Goal: Task Accomplishment & Management: Use online tool/utility

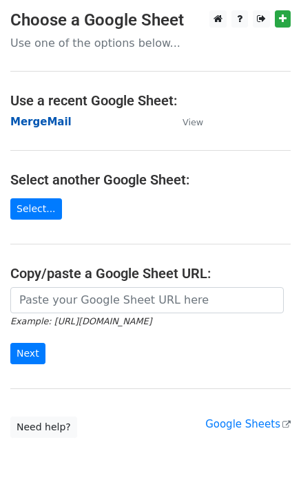
click at [56, 125] on strong "MergeMail" at bounding box center [40, 122] width 61 height 12
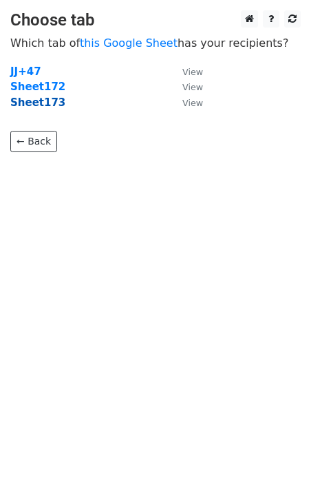
click at [34, 105] on strong "Sheet173" at bounding box center [37, 102] width 55 height 12
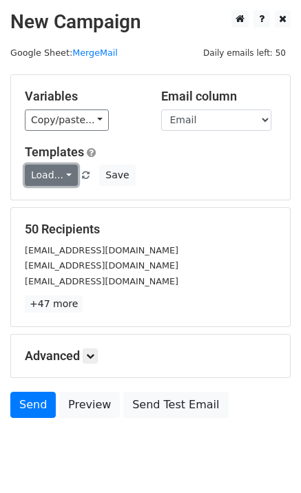
click at [41, 182] on link "Load..." at bounding box center [51, 174] width 53 height 21
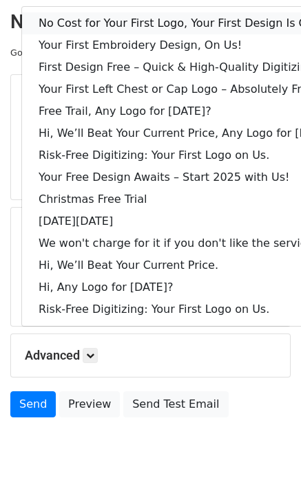
click at [98, 20] on link "No Cost for Your First Logo, Your First Design Is On Us!" at bounding box center [188, 23] width 332 height 22
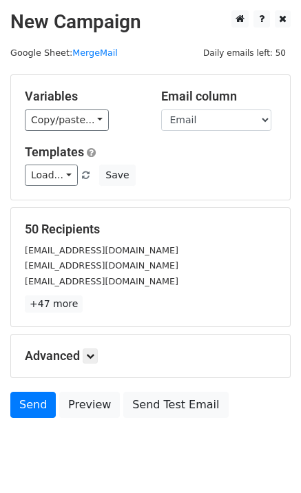
click at [53, 396] on div "Send Preview Send Test Email" at bounding box center [150, 408] width 301 height 33
click at [45, 401] on link "Send" at bounding box center [32, 405] width 45 height 26
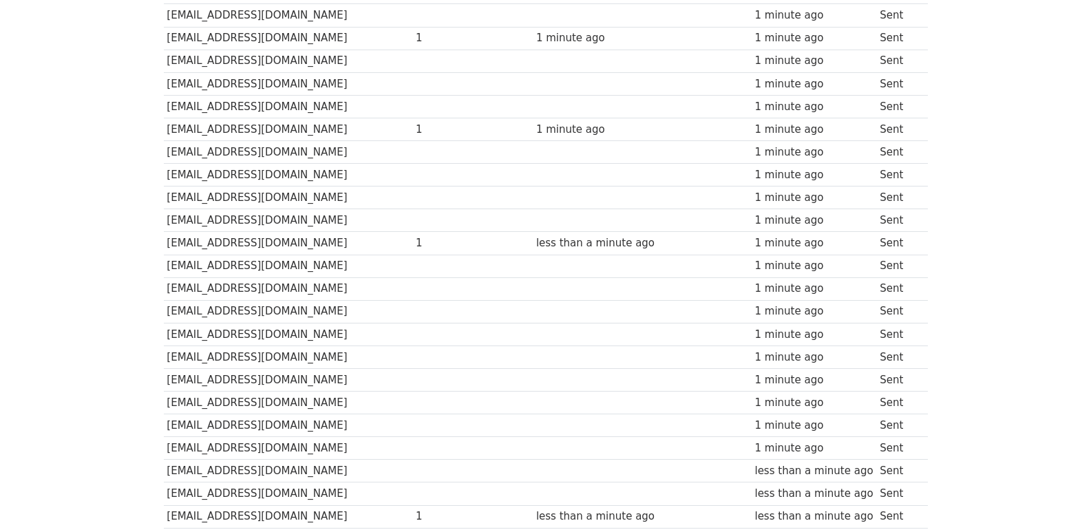
scroll to position [958, 0]
